Goal: Task Accomplishment & Management: Use online tool/utility

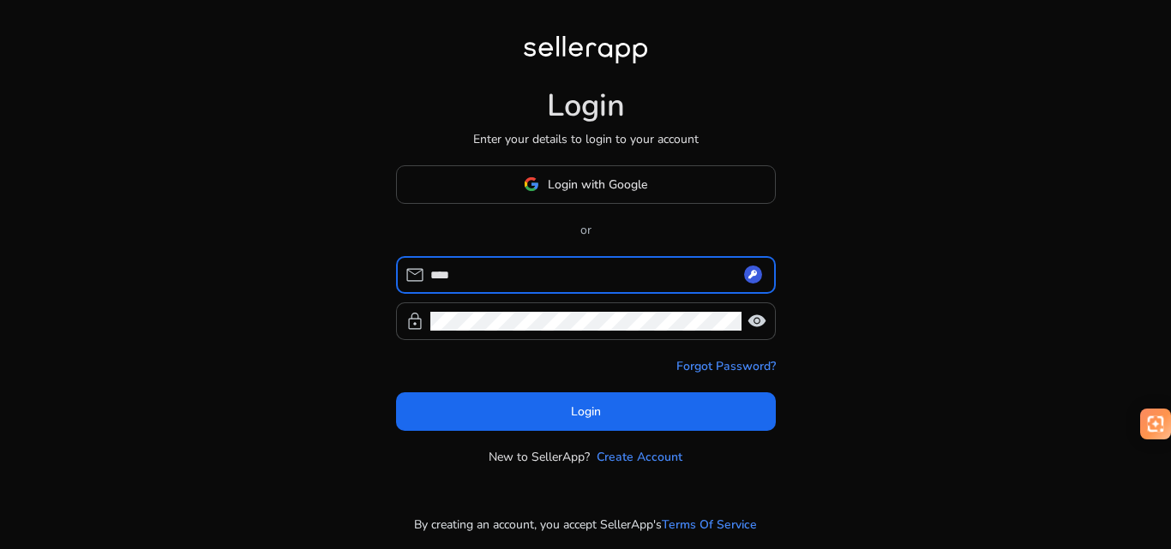
type input "*****"
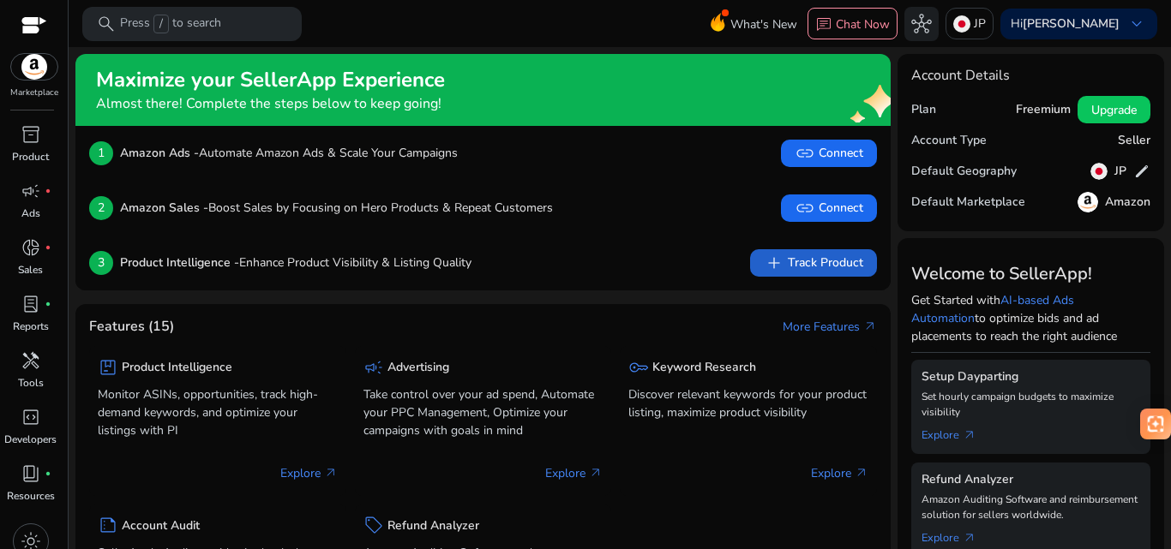
click at [824, 253] on span "add Track Product" at bounding box center [813, 263] width 99 height 21
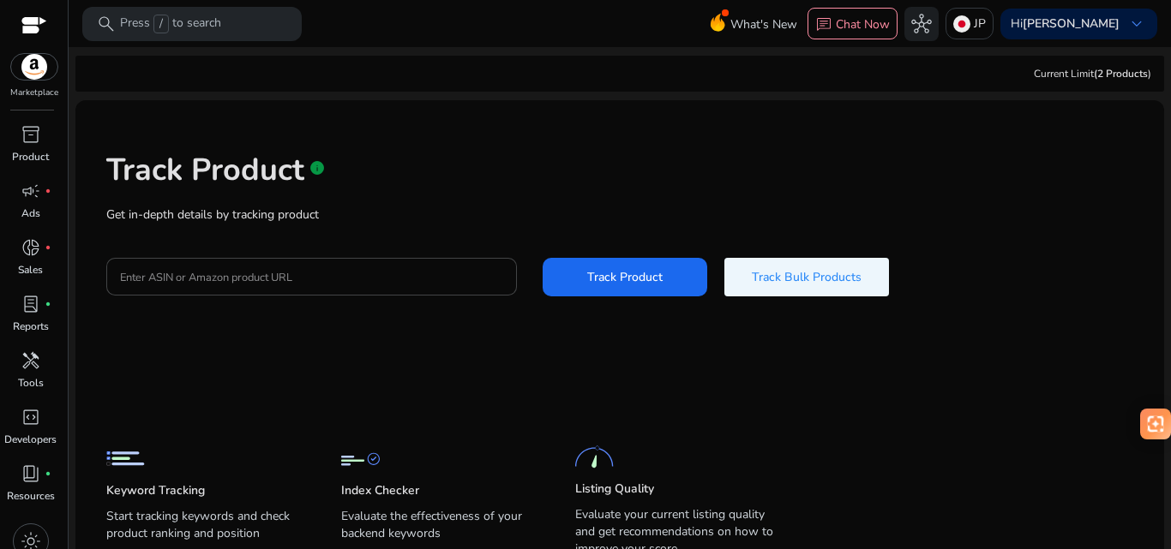
click at [794, 268] on span "Track Bulk Products" at bounding box center [807, 277] width 110 height 18
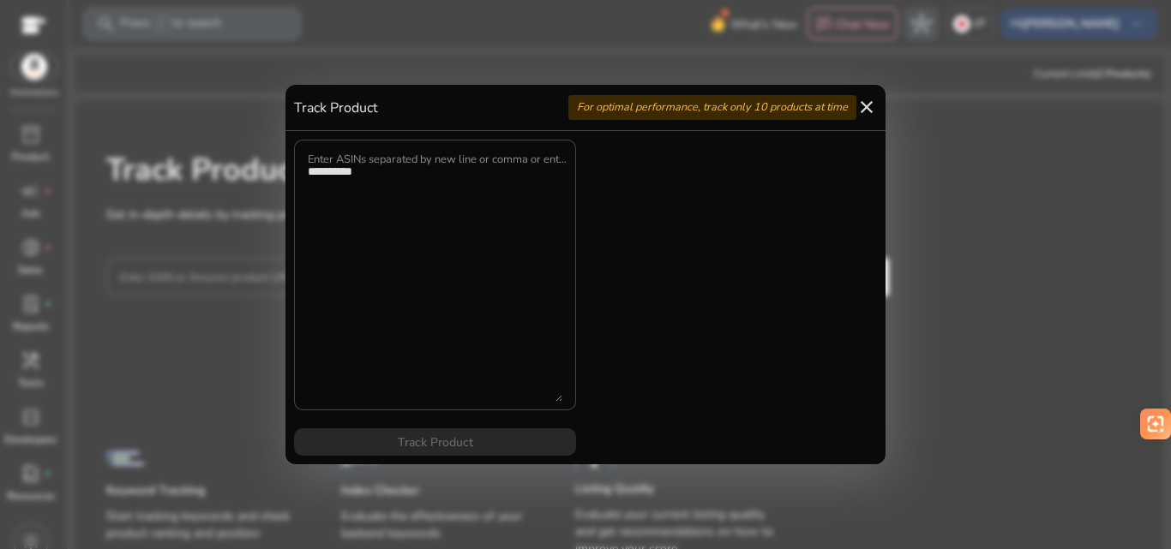
click at [866, 106] on mat-icon "close" at bounding box center [866, 107] width 21 height 21
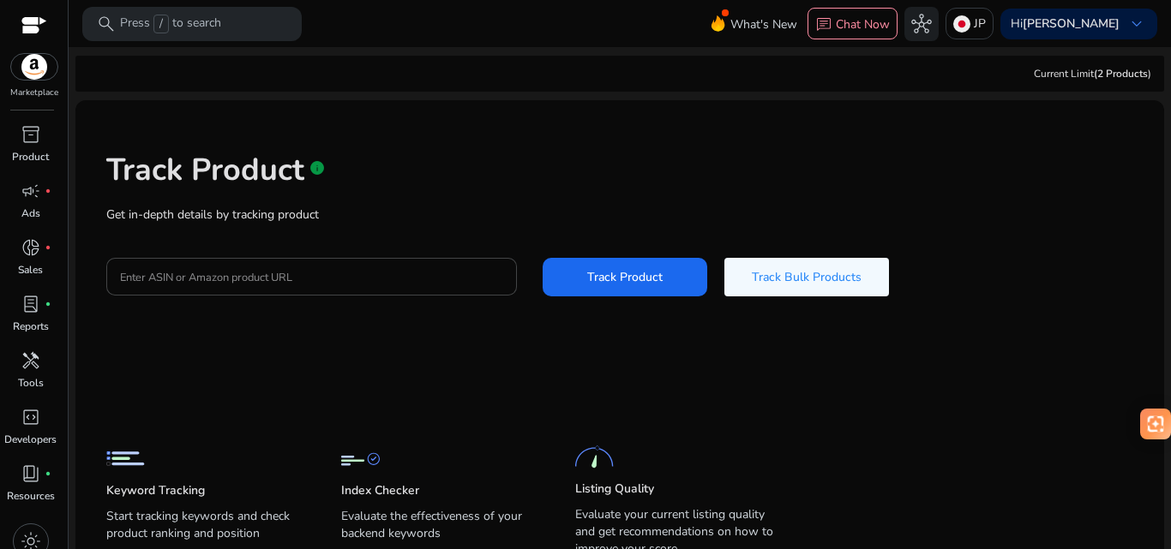
click at [1081, 74] on div "Current Limit (2 Products )" at bounding box center [1092, 73] width 117 height 15
click at [1100, 71] on span "(2 Products" at bounding box center [1121, 74] width 54 height 14
click at [890, 16] on p "Chat Now" at bounding box center [863, 24] width 54 height 16
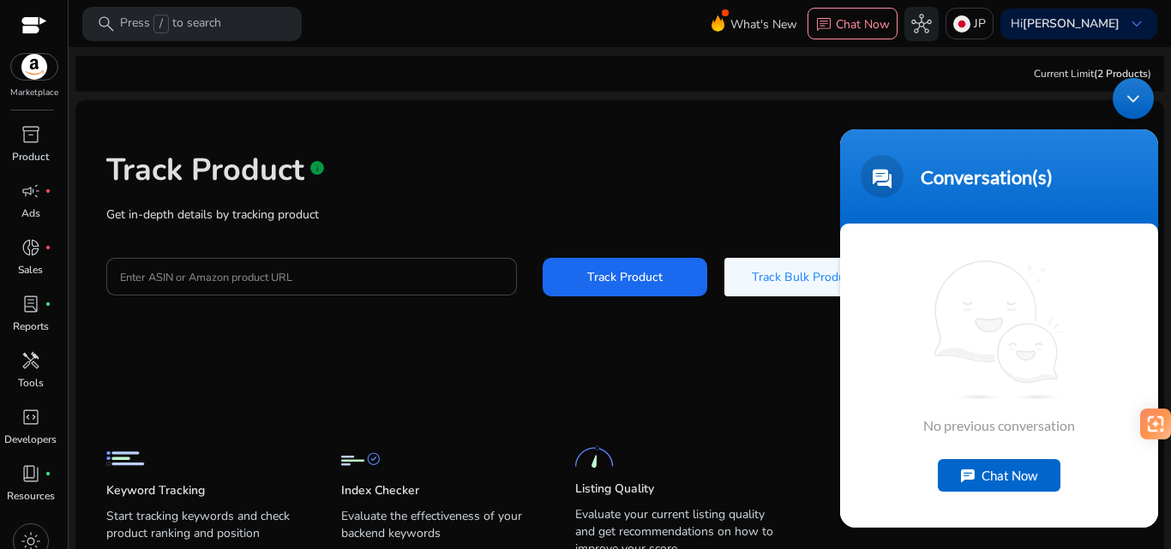
click at [901, 117] on body "Conversation(s) We're online! No previous conversation Chat Now" at bounding box center [998, 302] width 335 height 467
click at [25, 244] on span "donut_small" at bounding box center [31, 247] width 21 height 21
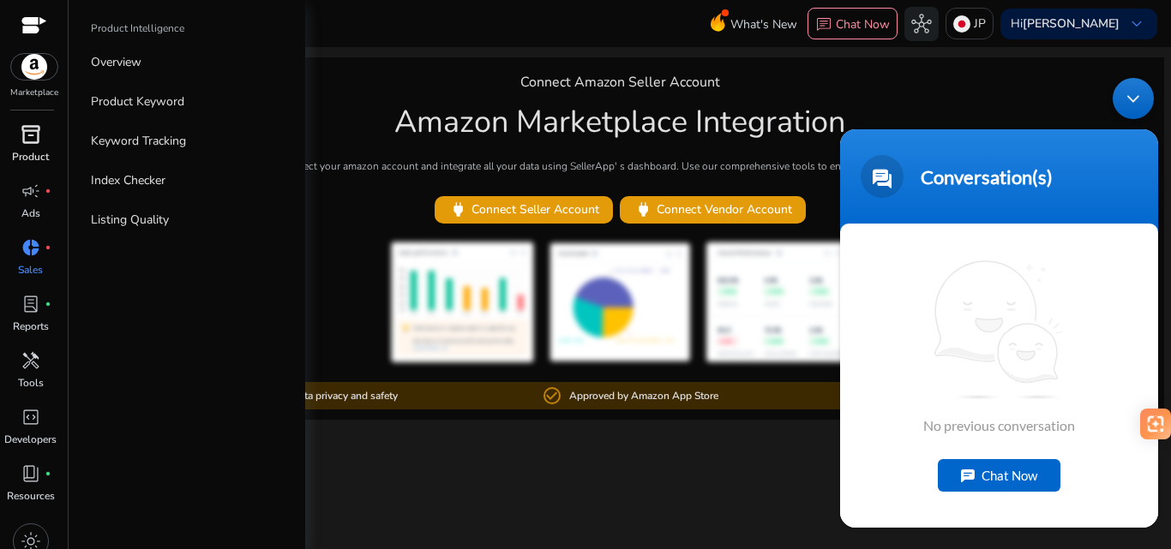
click at [46, 145] on div "inventory_2" at bounding box center [31, 134] width 48 height 27
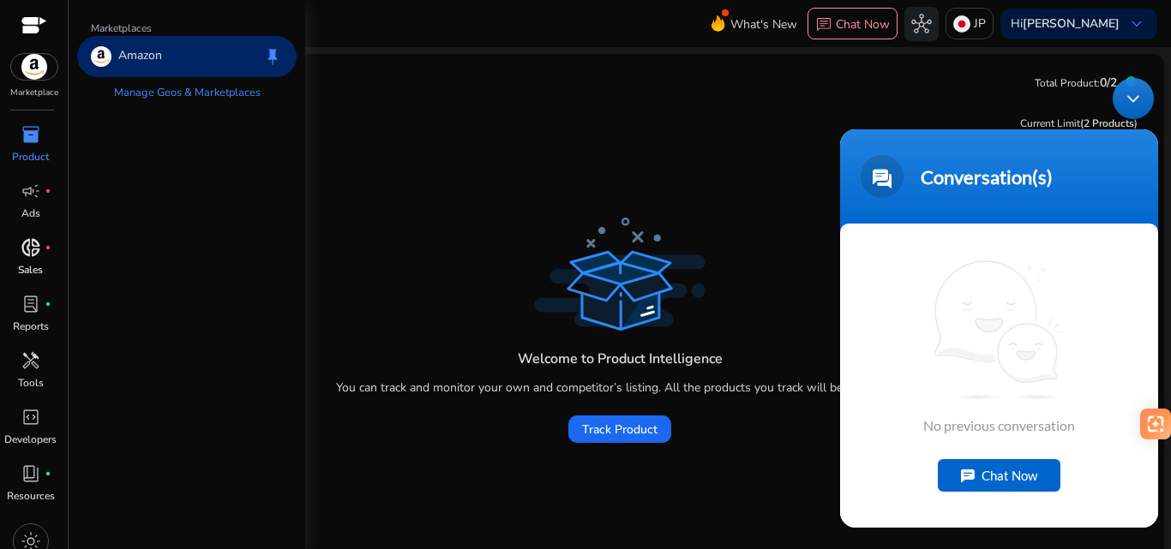
click at [40, 78] on img at bounding box center [34, 67] width 46 height 26
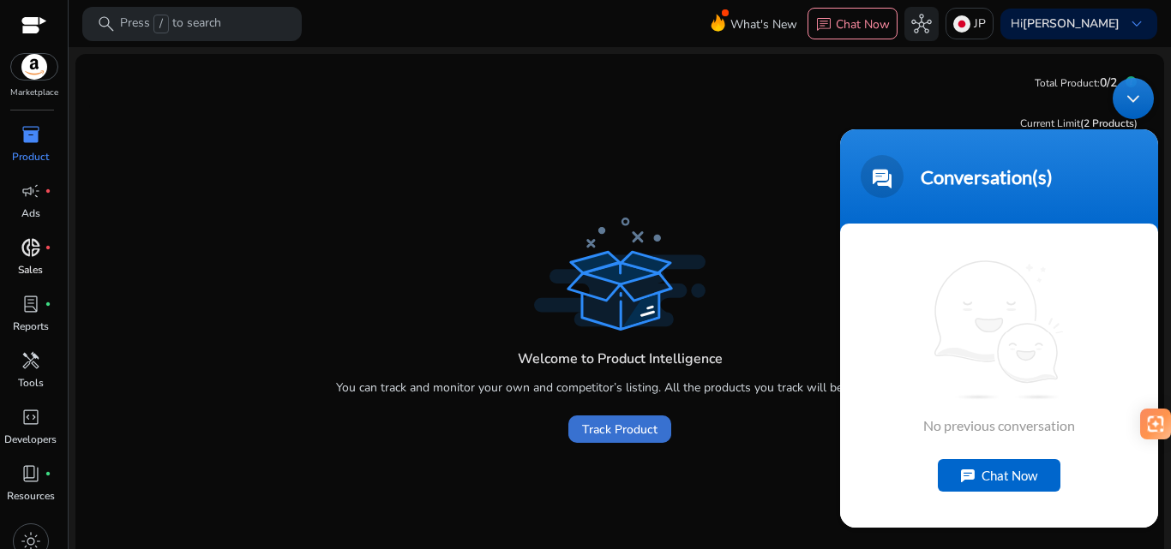
click at [620, 429] on span "Track Product" at bounding box center [619, 430] width 75 height 18
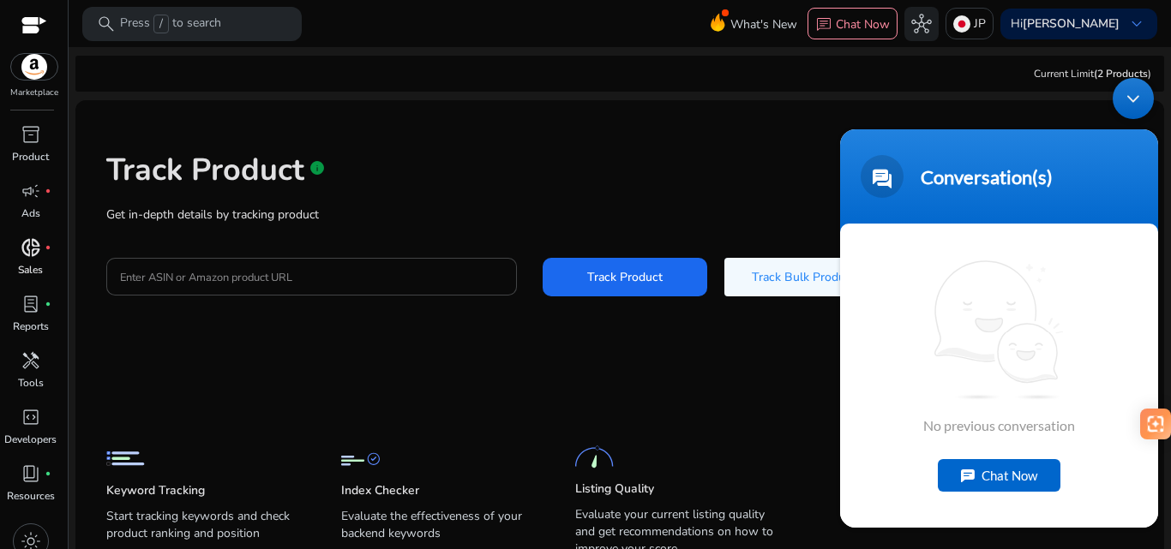
click at [984, 75] on body "Conversation(s) We're online! No previous conversation Chat Now" at bounding box center [998, 302] width 335 height 467
